Goal: Information Seeking & Learning: Learn about a topic

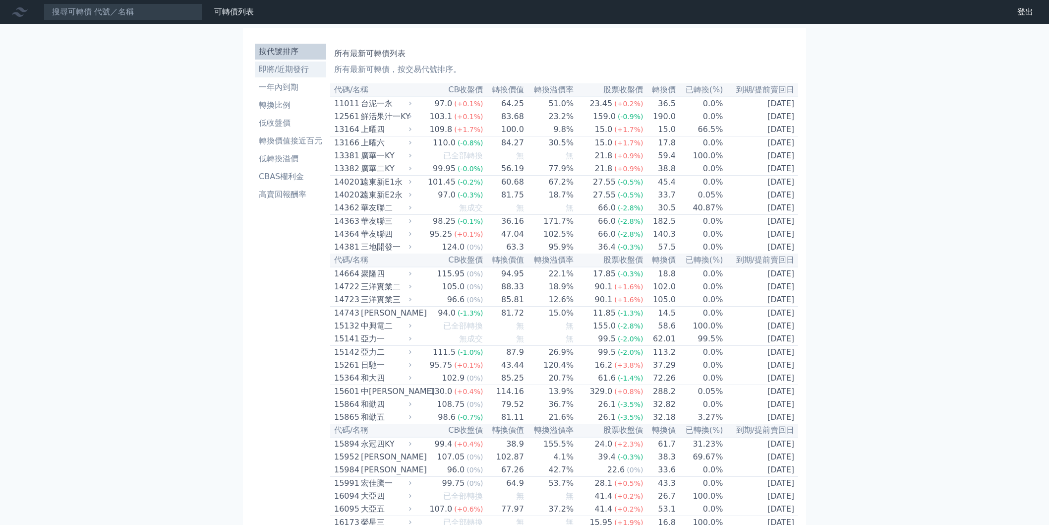
click at [274, 66] on li "即將/近期發行" at bounding box center [290, 69] width 71 height 12
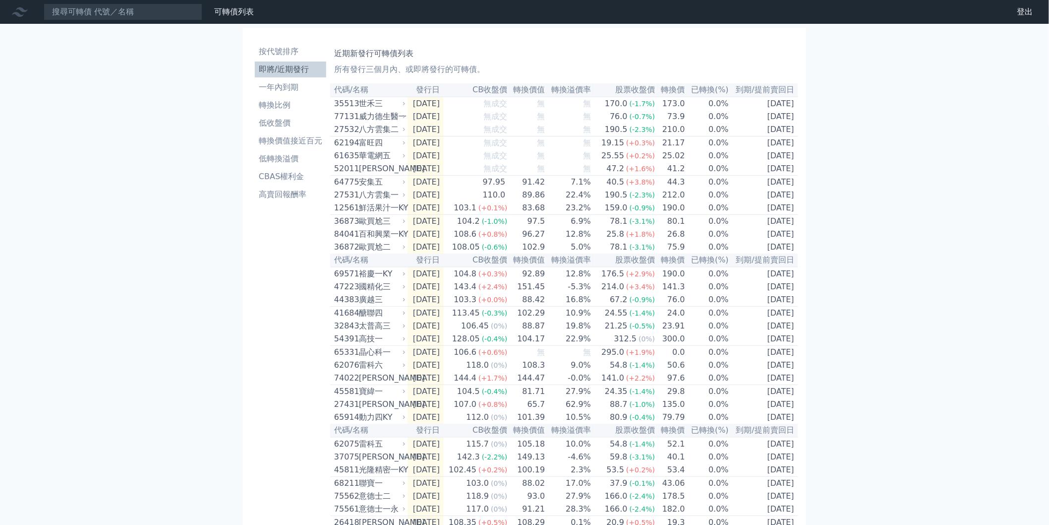
click at [287, 65] on li "即將/近期發行" at bounding box center [290, 69] width 71 height 12
click at [921, 134] on div "可轉債列表 財務數據 可轉債列表 財務數據 登出 登出 按代號排序 即將/近期發行 一年內到期 轉換比例 低收盤價 轉換價值接近百元 低轉換溢價" at bounding box center [524, 350] width 1049 height 701
click at [758, 120] on td "[DATE]" at bounding box center [763, 116] width 69 height 13
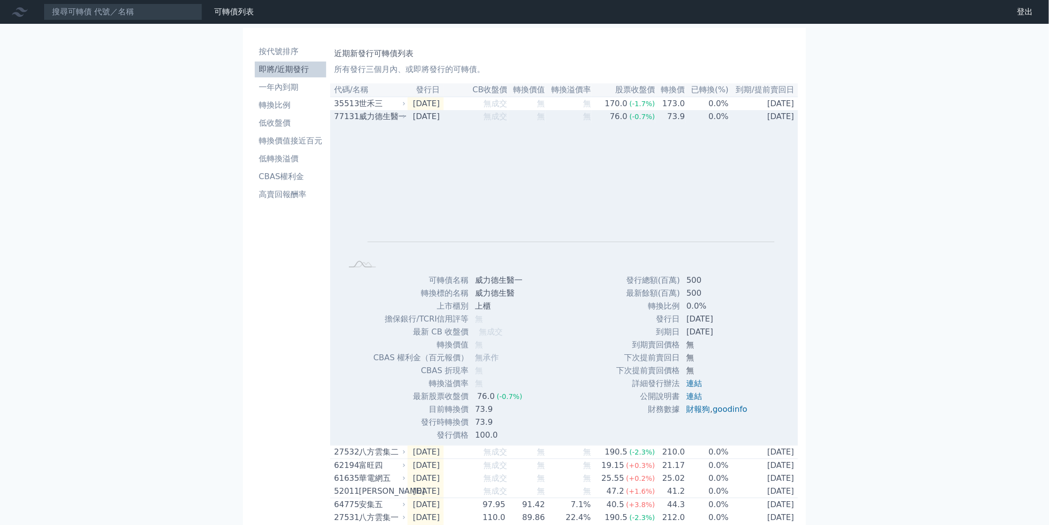
click at [765, 120] on td "[DATE]" at bounding box center [763, 116] width 69 height 13
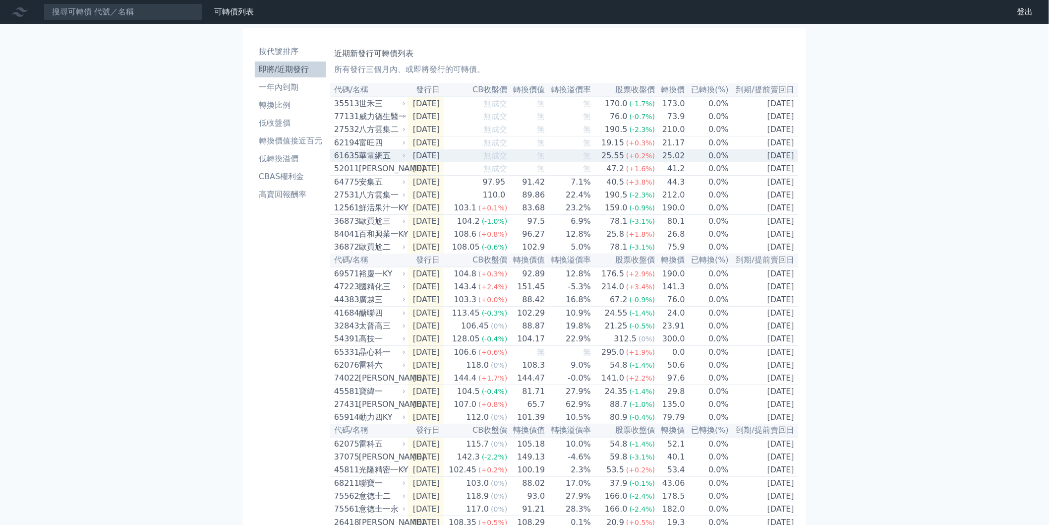
click at [384, 162] on div "華電網五" at bounding box center [381, 156] width 45 height 12
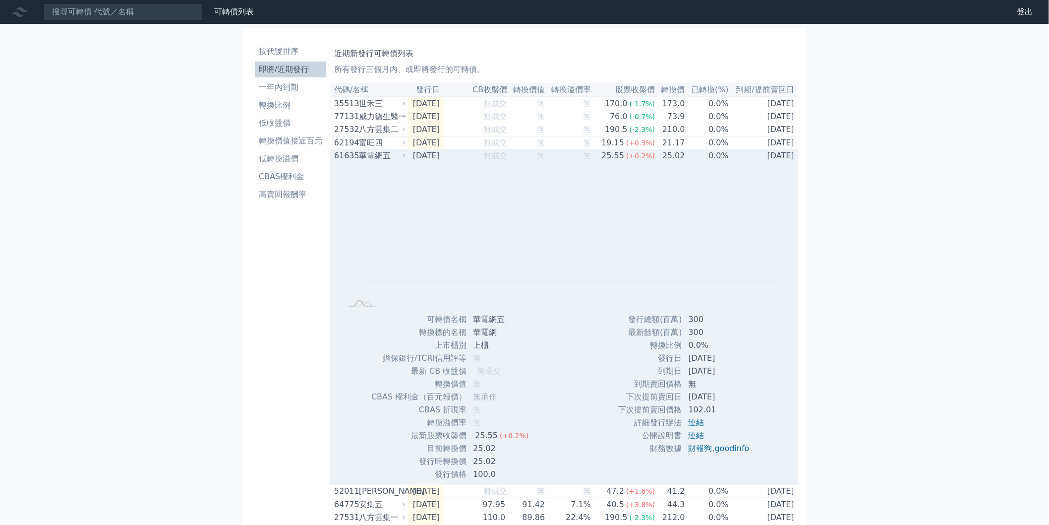
click at [384, 162] on div "華電網五" at bounding box center [381, 156] width 45 height 12
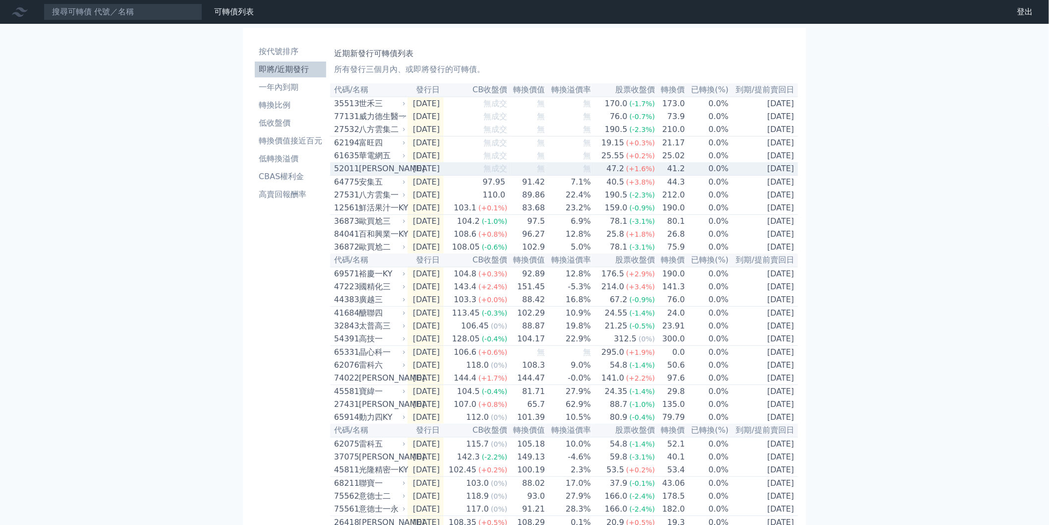
click at [387, 175] on div "[PERSON_NAME]" at bounding box center [381, 169] width 45 height 12
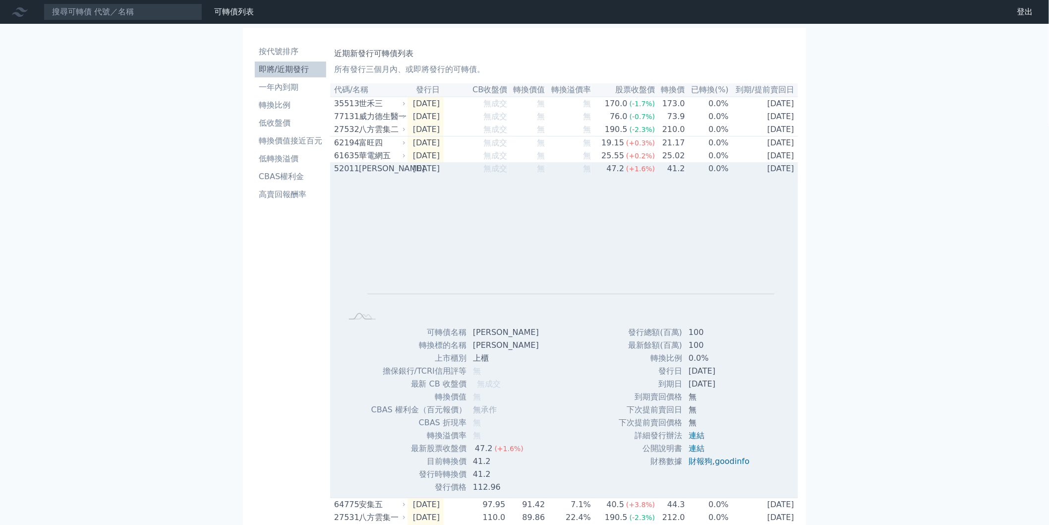
click at [387, 175] on div "[PERSON_NAME]" at bounding box center [381, 169] width 45 height 12
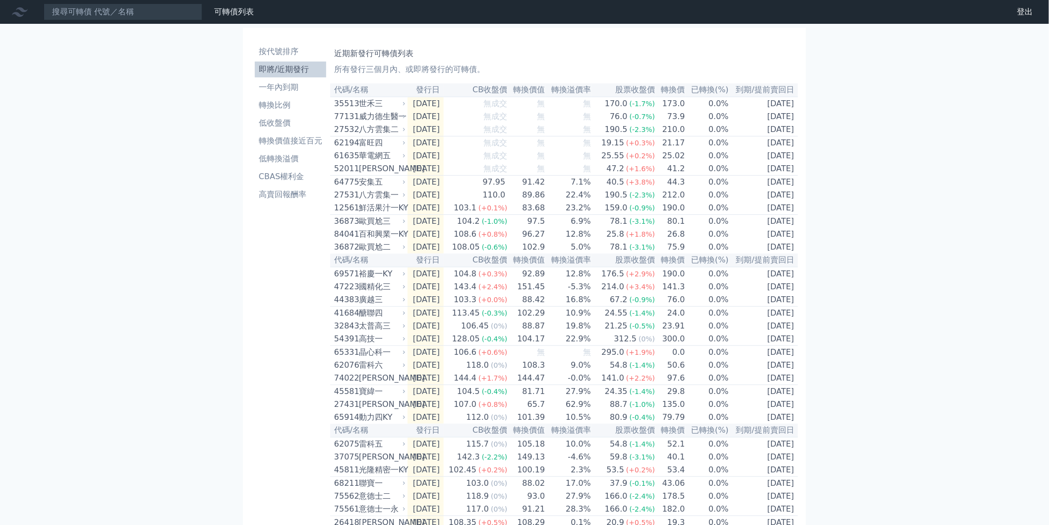
click at [1004, 138] on div "可轉債列表 財務數據 可轉債列表 財務數據 登出 登出 按代號排序 即將/近期發行 一年內到期 轉換比例 低收盤價 轉換價值接近百元 低轉換溢價" at bounding box center [524, 350] width 1049 height 701
click at [294, 89] on li "一年內到期" at bounding box center [290, 87] width 71 height 12
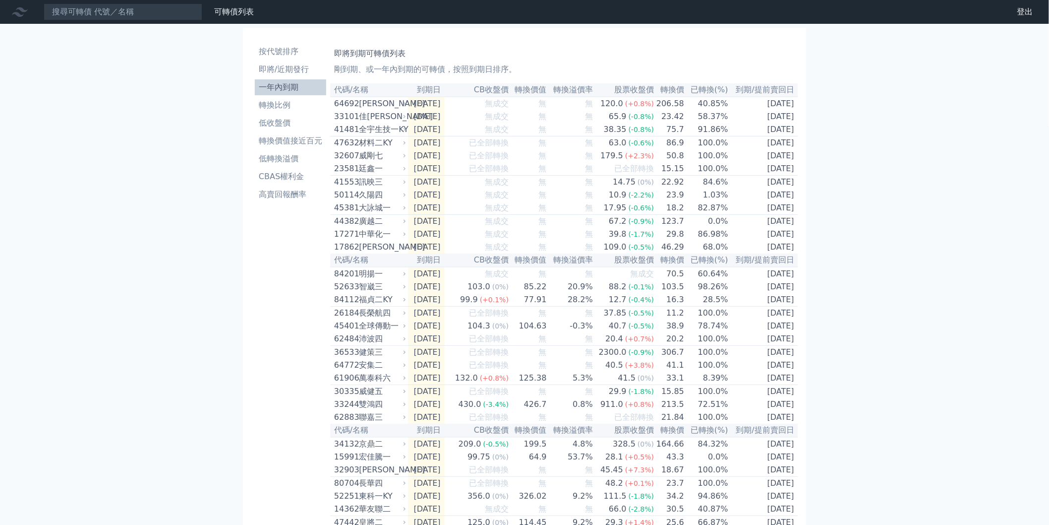
click at [305, 82] on li "一年內到期" at bounding box center [290, 87] width 71 height 12
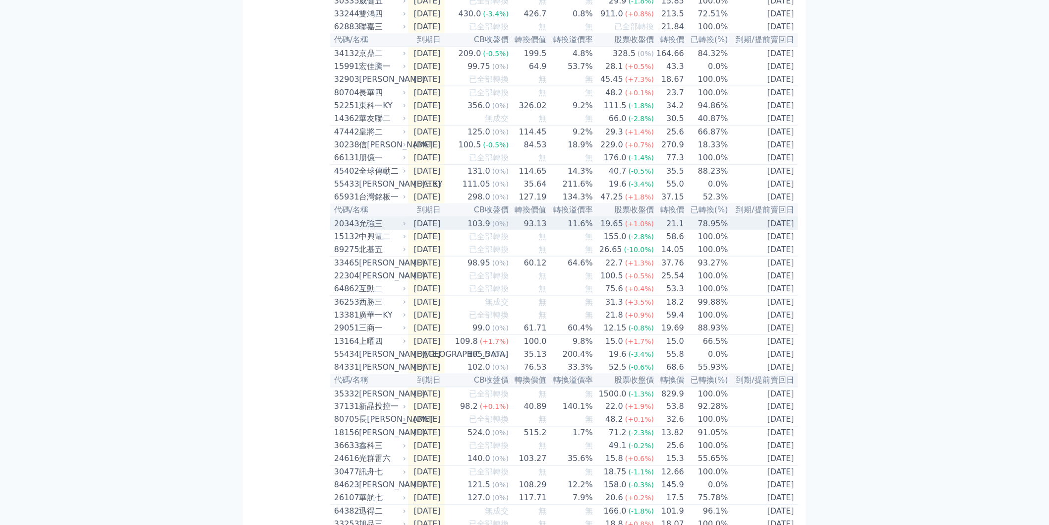
click at [625, 230] on div "19.65" at bounding box center [611, 224] width 27 height 12
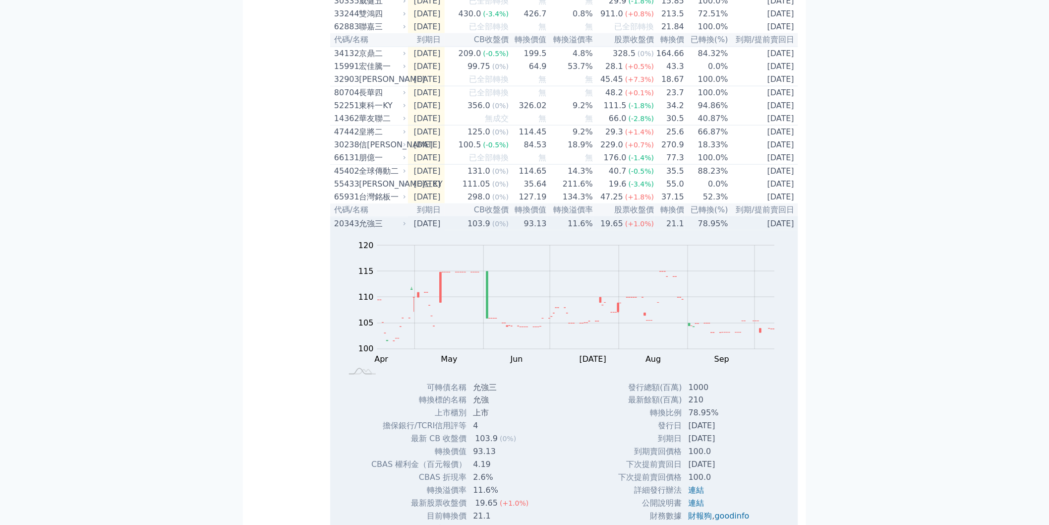
click at [635, 228] on span "(+1.0%)" at bounding box center [639, 224] width 29 height 8
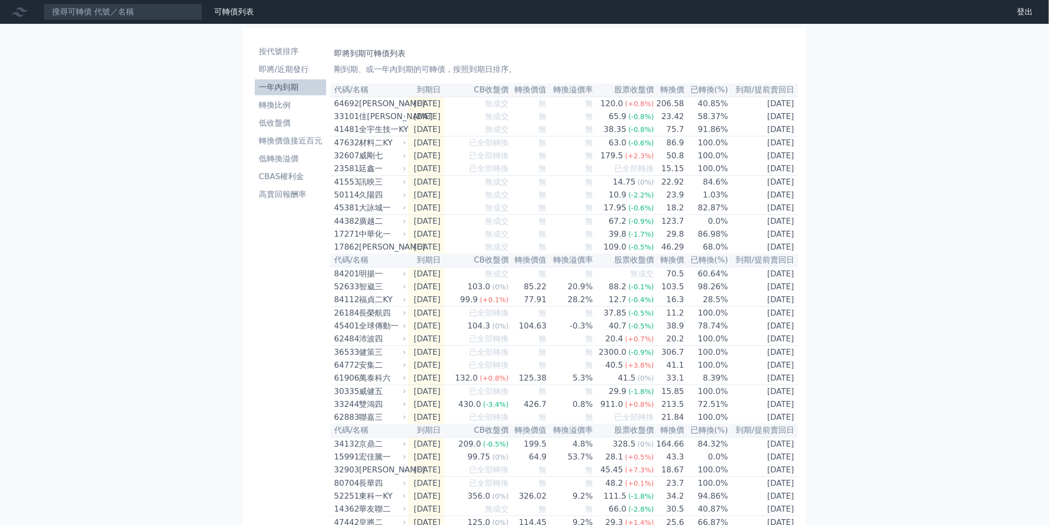
scroll to position [1093, 0]
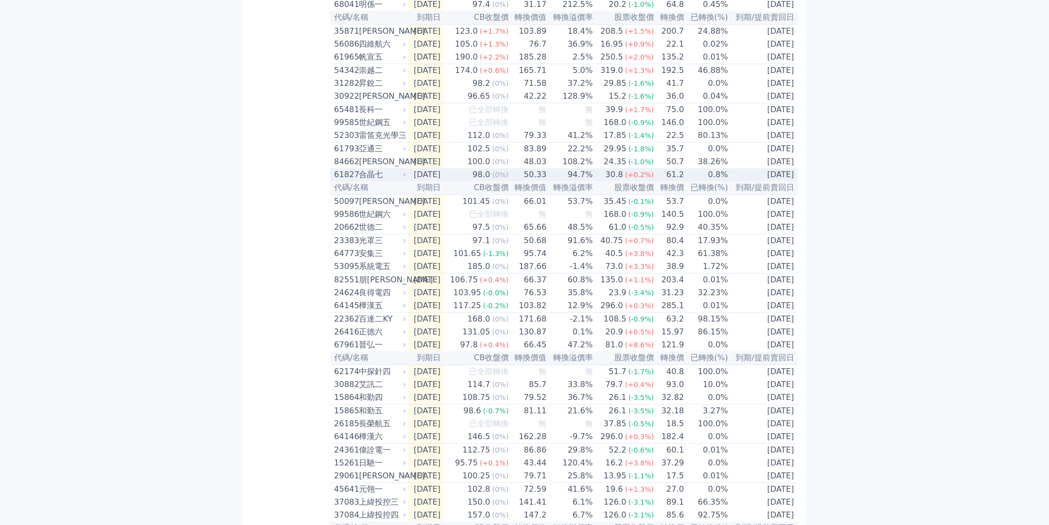
drag, startPoint x: 676, startPoint y: 261, endPoint x: 683, endPoint y: 263, distance: 7.6
click at [676, 181] on td "61.2" at bounding box center [669, 174] width 30 height 13
click at [683, 181] on td "61.2" at bounding box center [669, 174] width 30 height 13
drag, startPoint x: 557, startPoint y: 261, endPoint x: 527, endPoint y: 259, distance: 29.3
click at [527, 181] on tr "61827 合[PERSON_NAME] [DATE] 98.0 (0%) 50.33 94.7% 30.8 (+0.2%) 61.2 0.8% [DATE]" at bounding box center [564, 174] width 468 height 13
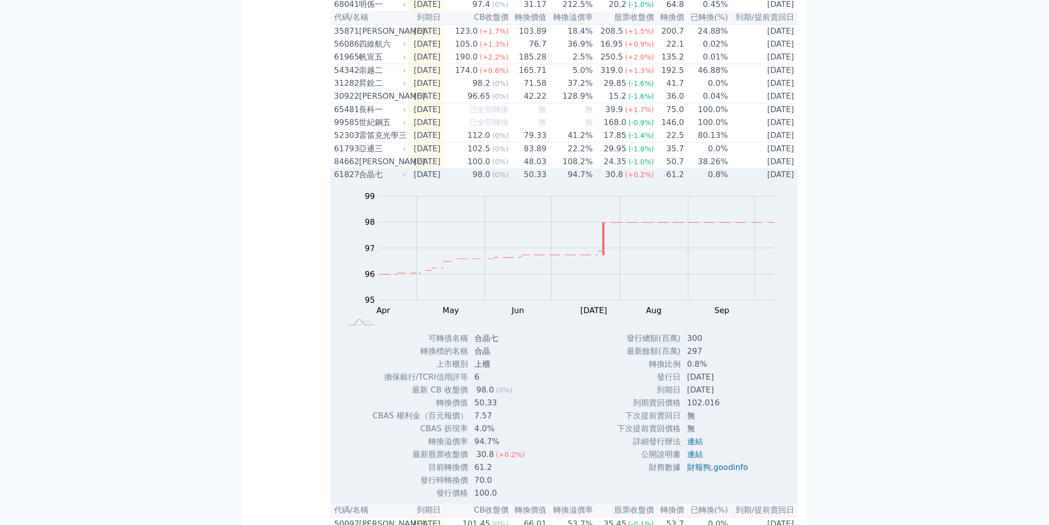
click at [769, 181] on td "[DATE]" at bounding box center [763, 174] width 69 height 13
